Goal: Information Seeking & Learning: Check status

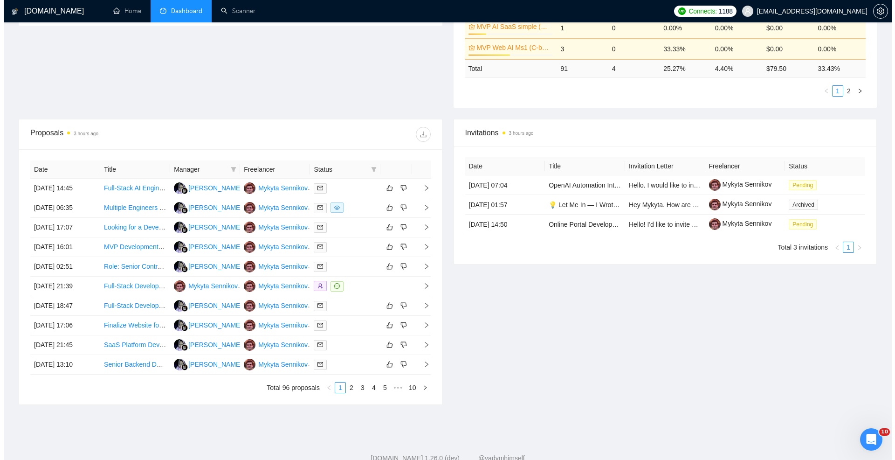
scroll to position [270, 0]
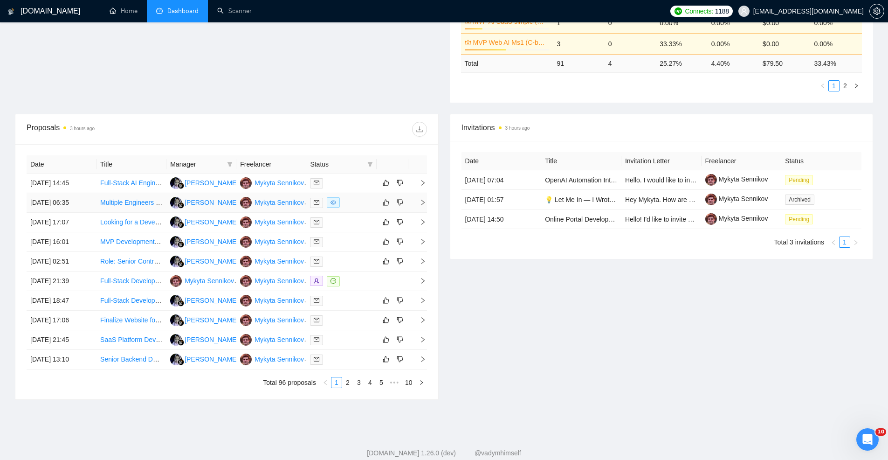
click at [351, 202] on div at bounding box center [341, 202] width 62 height 11
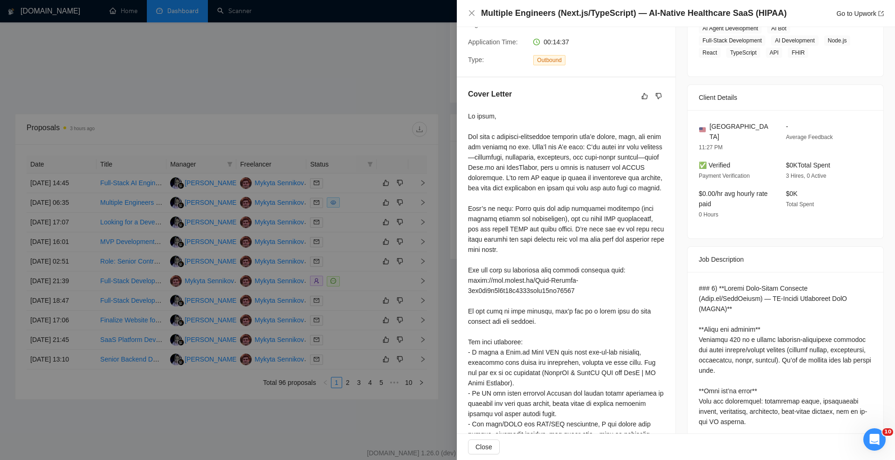
scroll to position [0, 0]
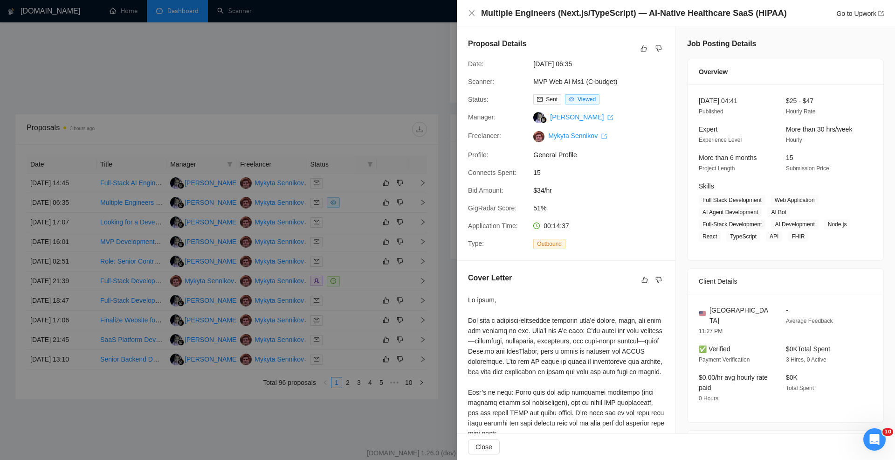
click at [403, 105] on div at bounding box center [447, 230] width 895 height 460
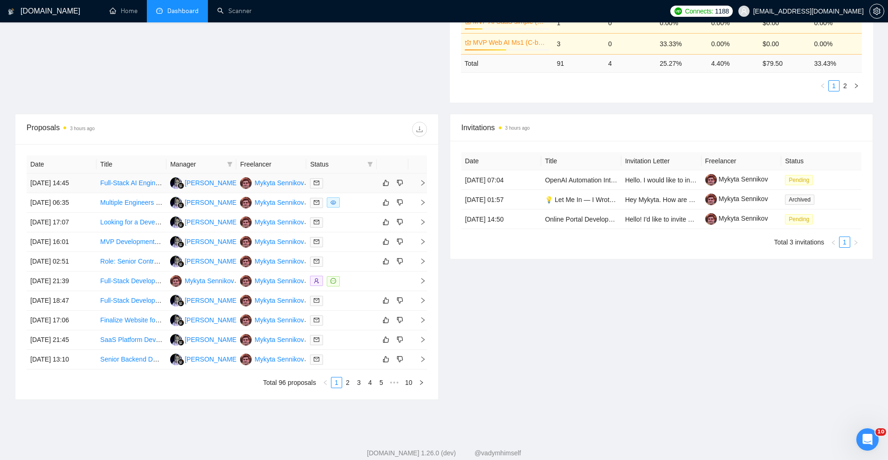
click at [369, 183] on div at bounding box center [341, 183] width 62 height 11
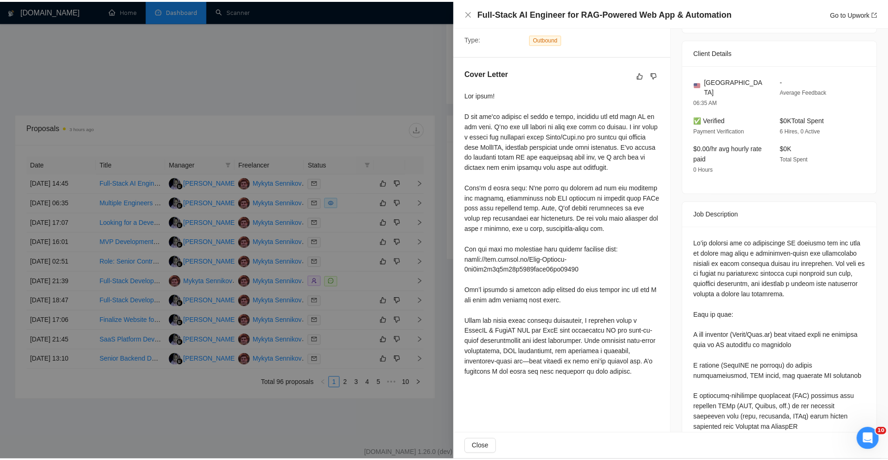
scroll to position [201, 0]
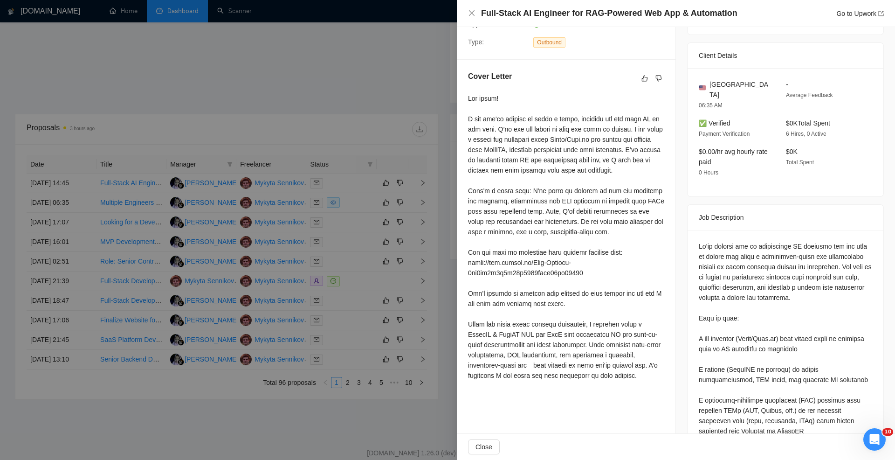
click at [401, 198] on div at bounding box center [447, 230] width 895 height 460
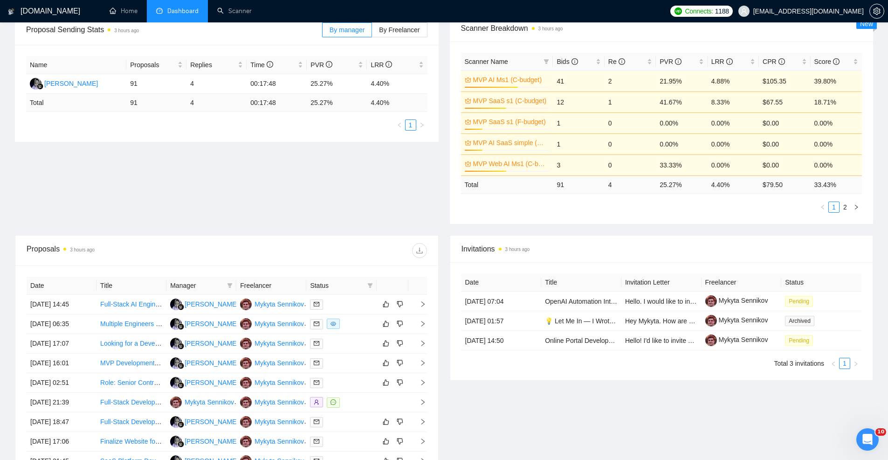
scroll to position [0, 0]
